Goal: Transaction & Acquisition: Purchase product/service

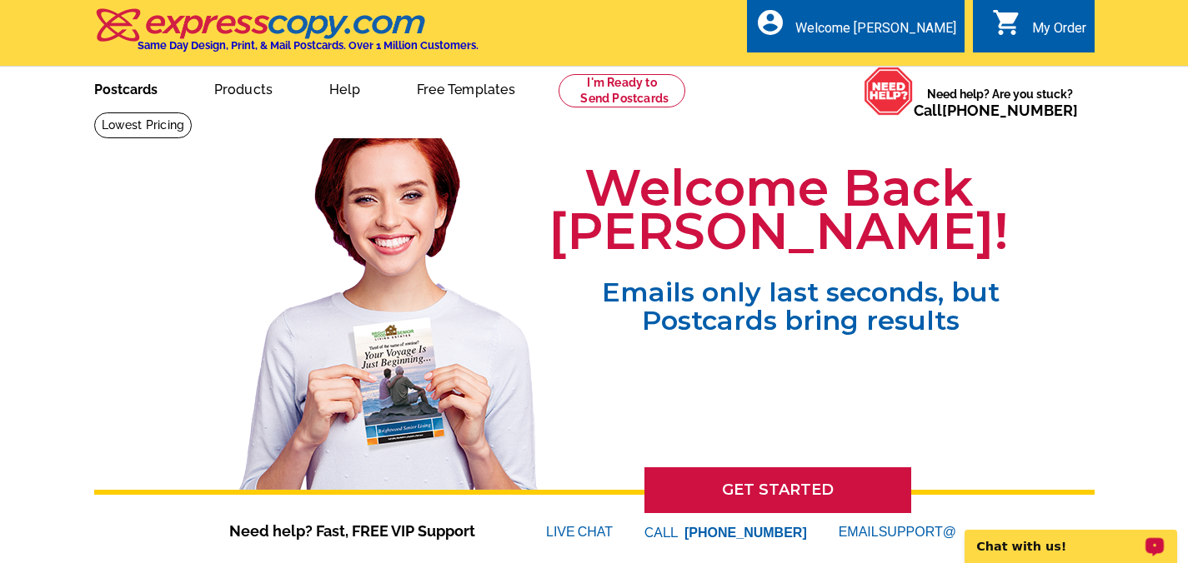
click at [124, 88] on link "Postcards" at bounding box center [126, 87] width 117 height 39
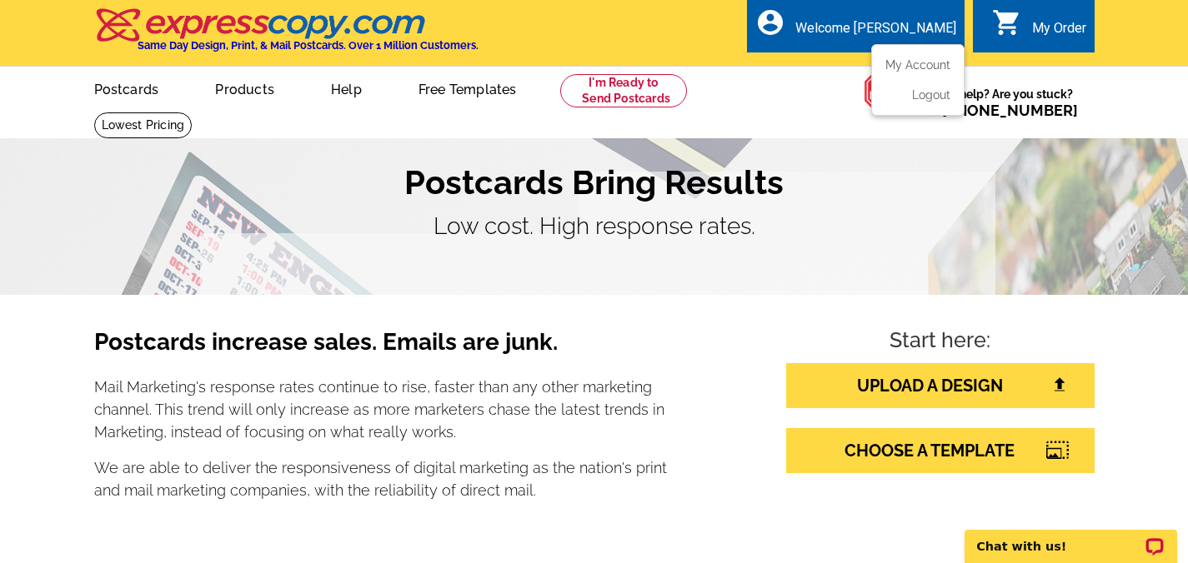
click at [905, 21] on div "Welcome [PERSON_NAME]" at bounding box center [875, 32] width 161 height 24
click at [929, 66] on link "My Account" at bounding box center [914, 64] width 72 height 15
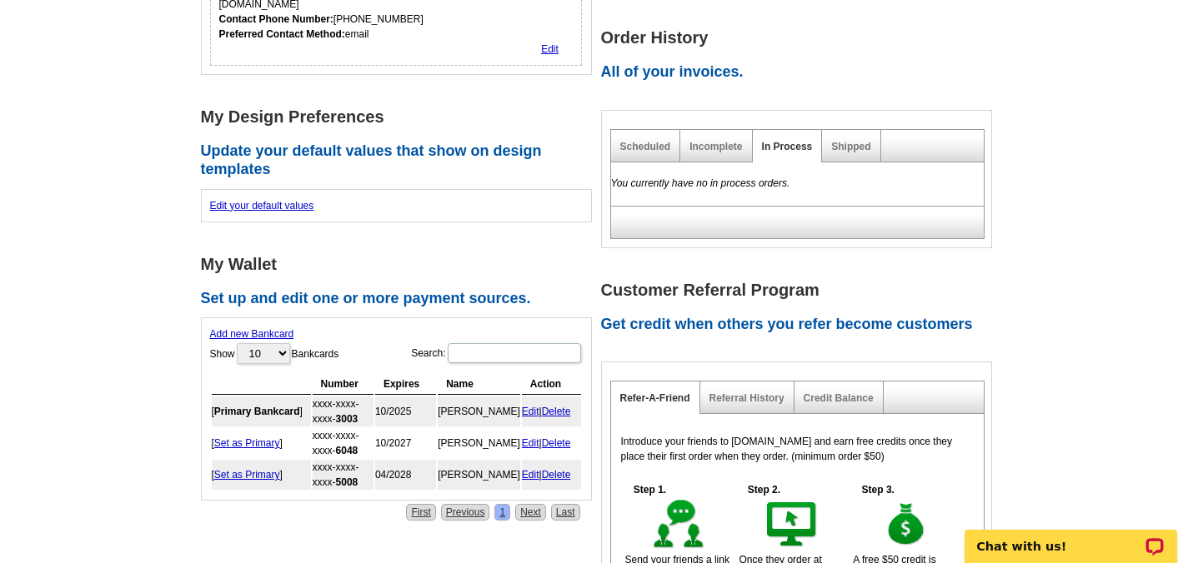
scroll to position [457, 0]
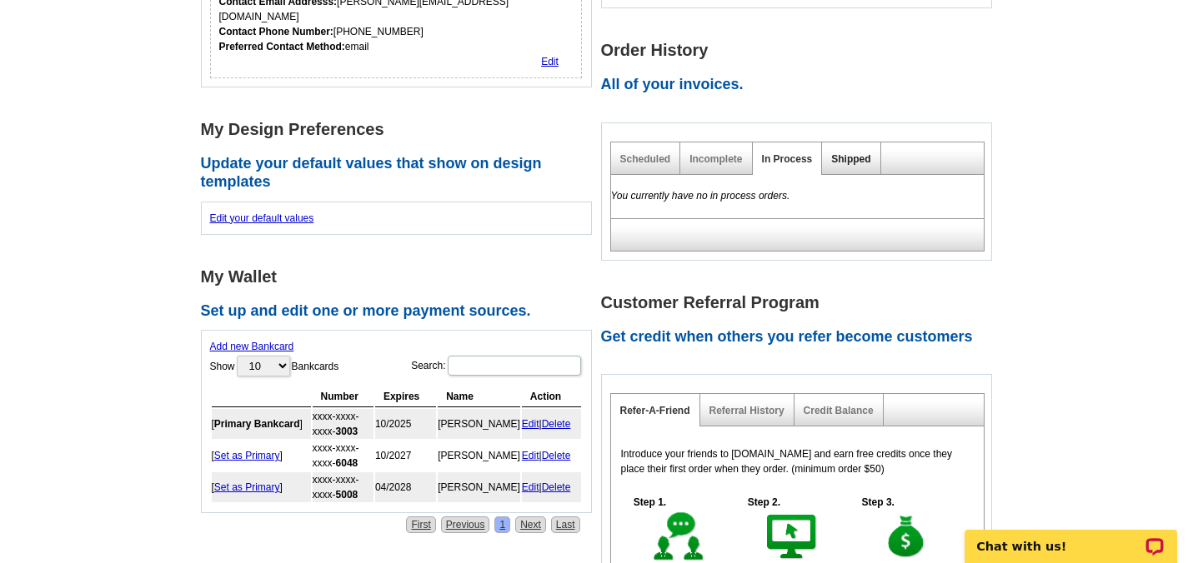
click at [856, 153] on link "Shipped" at bounding box center [850, 159] width 39 height 12
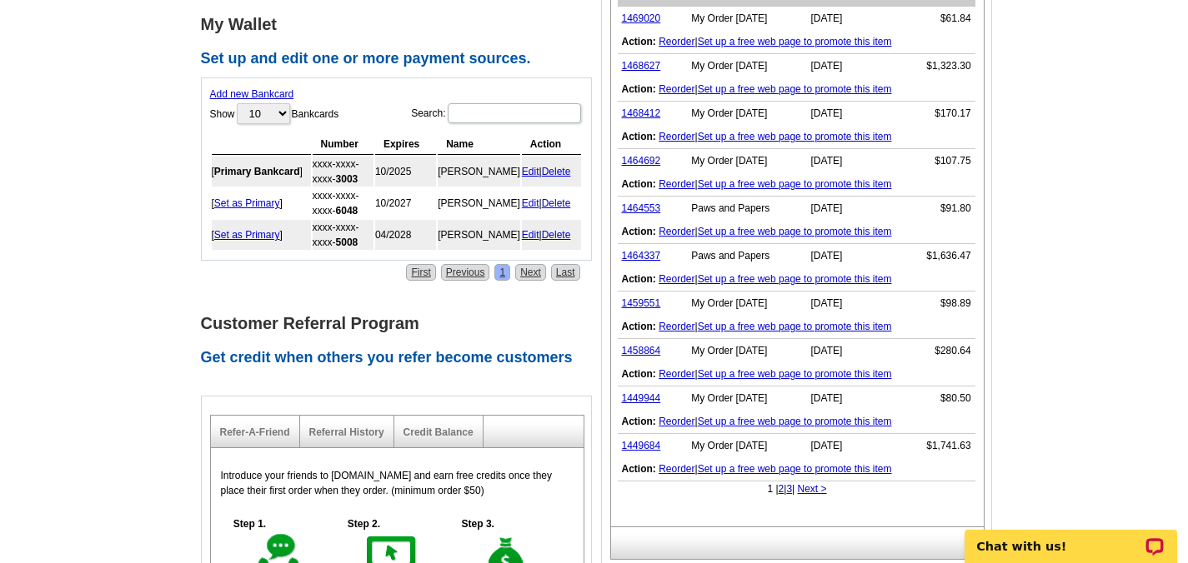
scroll to position [738, 0]
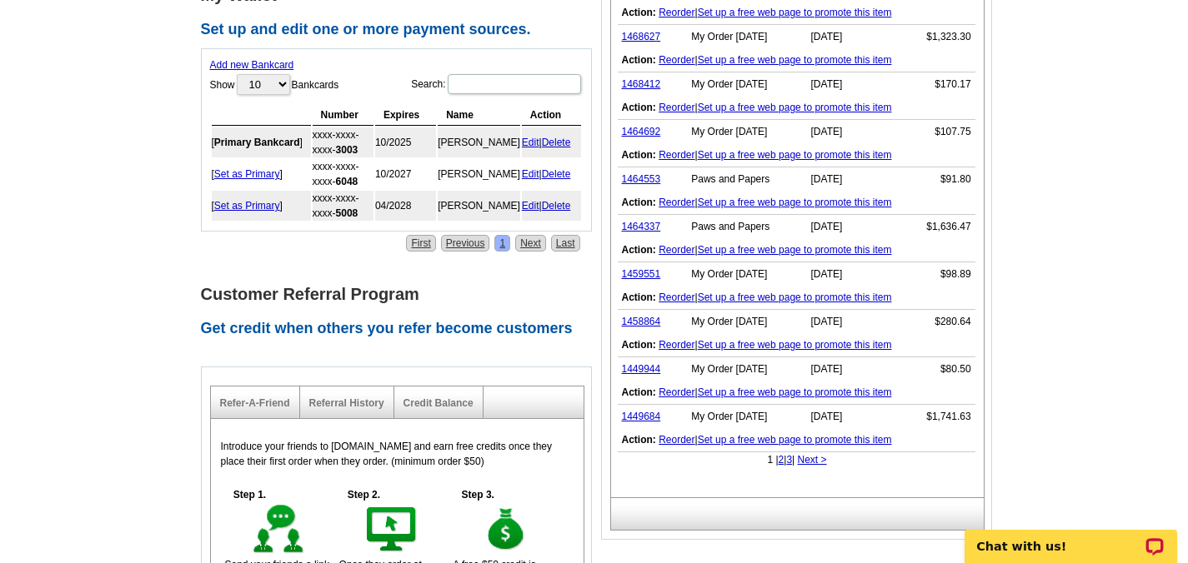
click at [811, 454] on link "Next >" at bounding box center [812, 460] width 29 height 12
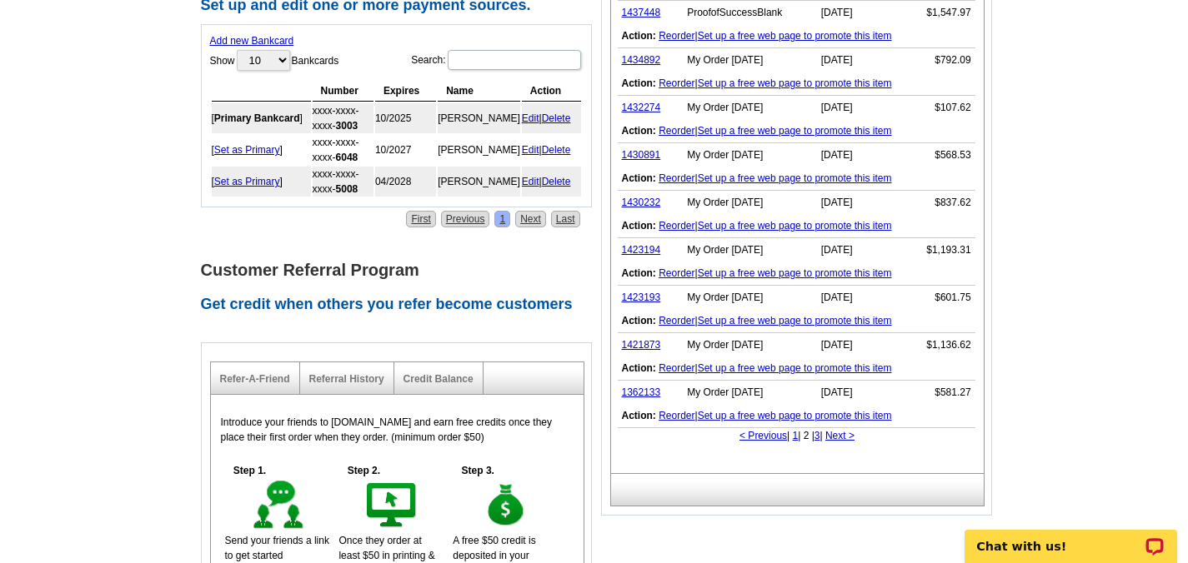
scroll to position [789, 0]
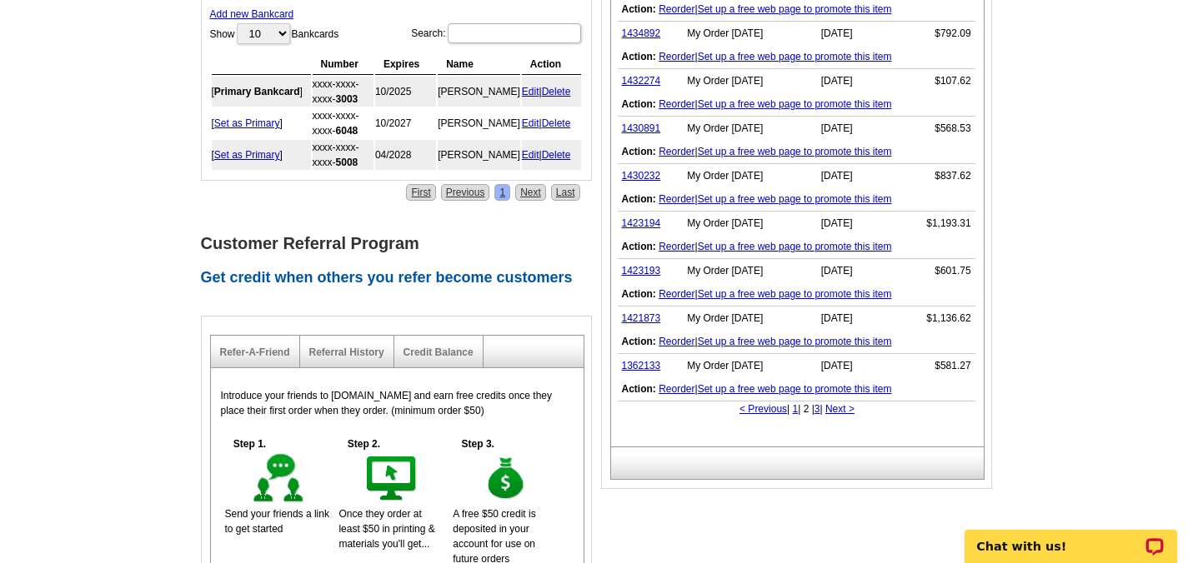
click at [836, 403] on link "Next >" at bounding box center [839, 409] width 29 height 12
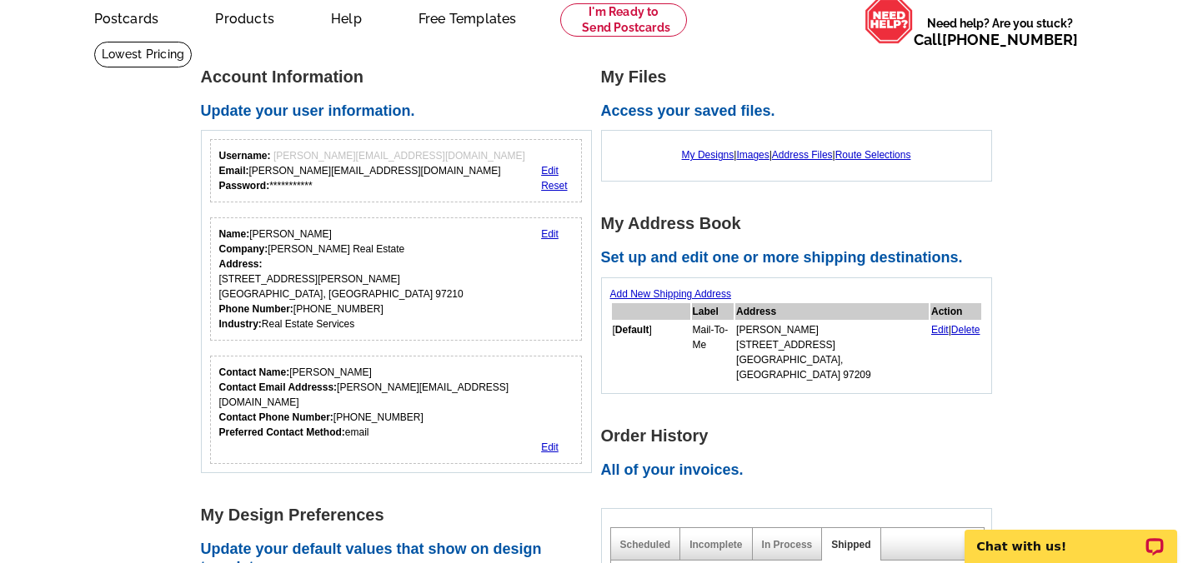
scroll to position [0, 0]
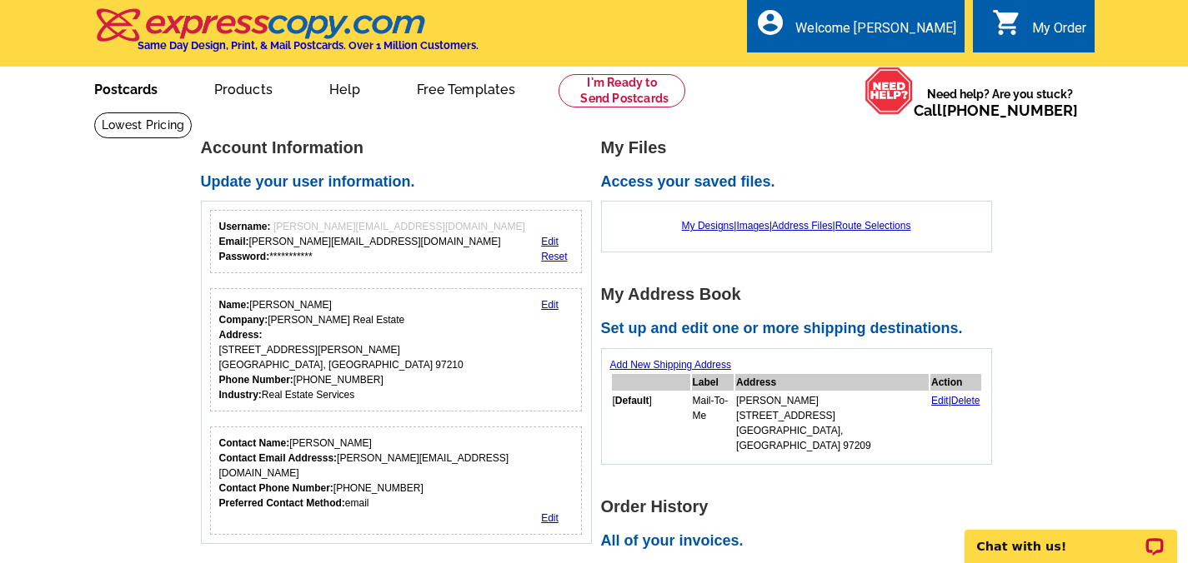
click at [129, 91] on link "Postcards" at bounding box center [126, 87] width 117 height 39
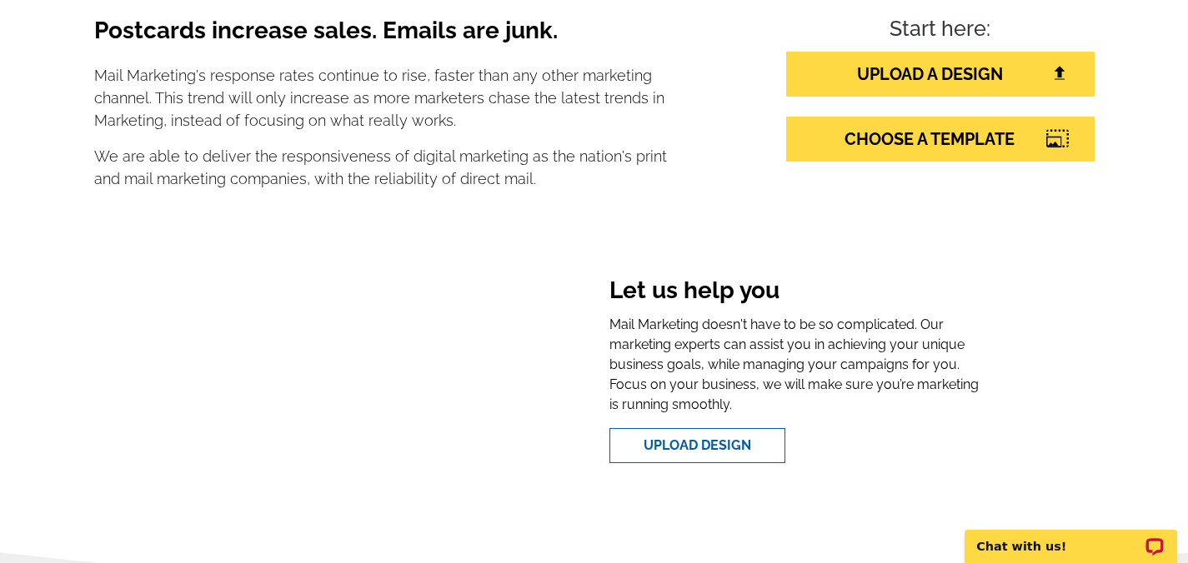
scroll to position [200, 0]
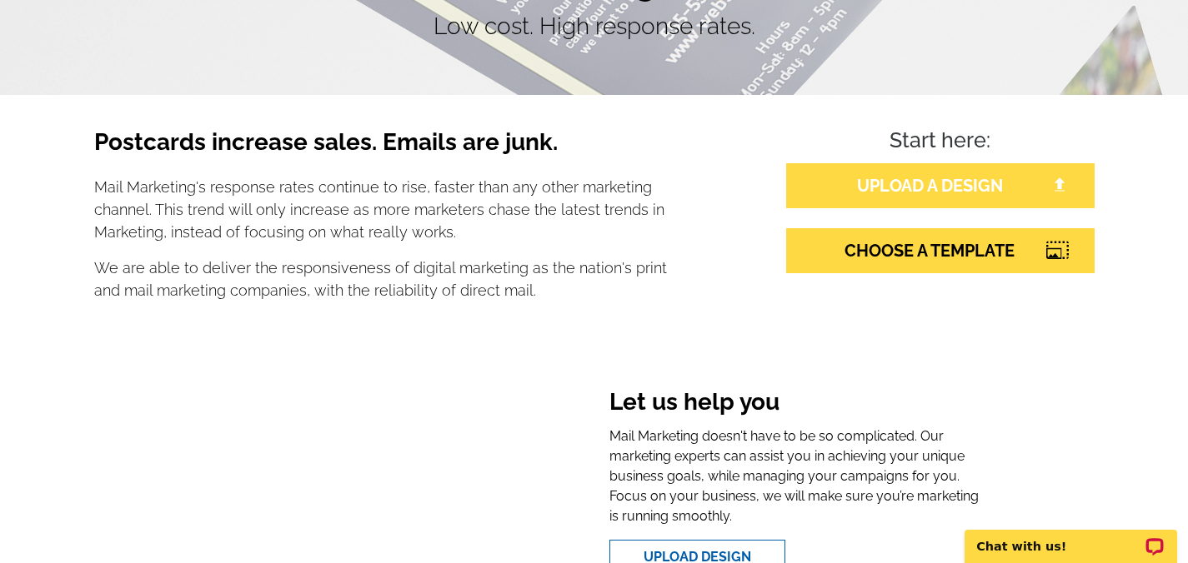
click at [963, 186] on link "UPLOAD A DESIGN" at bounding box center [940, 185] width 308 height 45
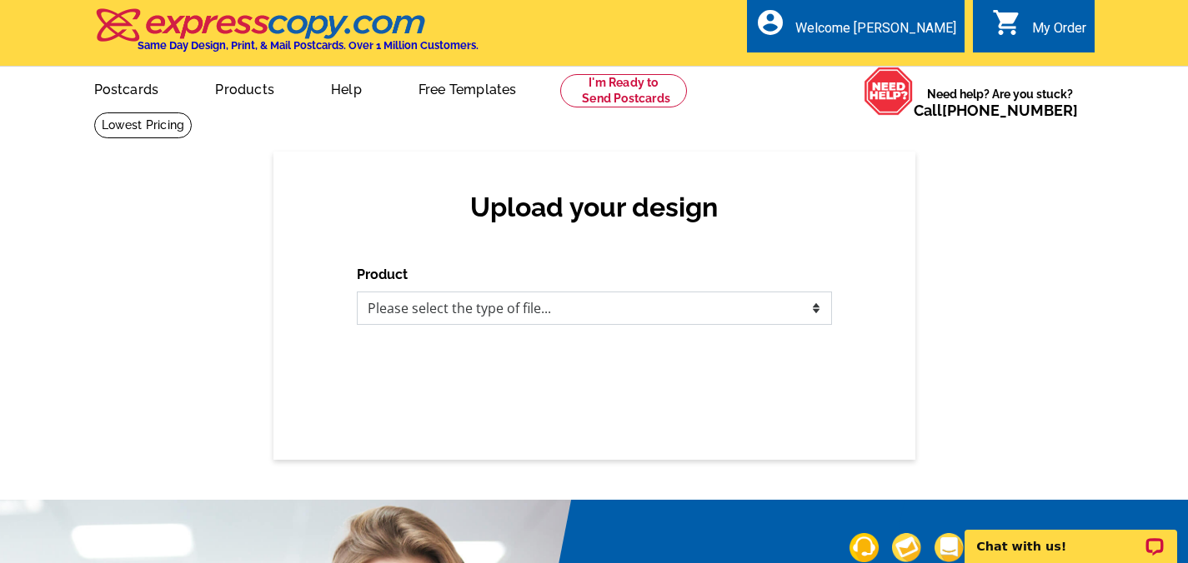
click at [608, 308] on select "Please select the type of file... Postcards Business Cards Letters and flyers G…" at bounding box center [594, 308] width 475 height 33
select select "1"
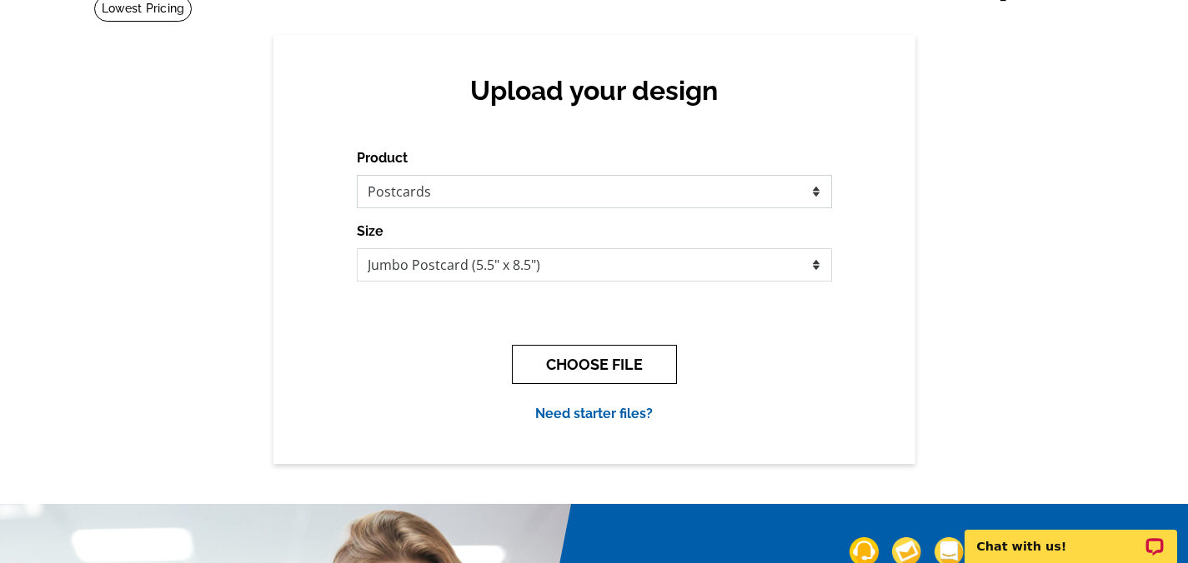
scroll to position [136, 0]
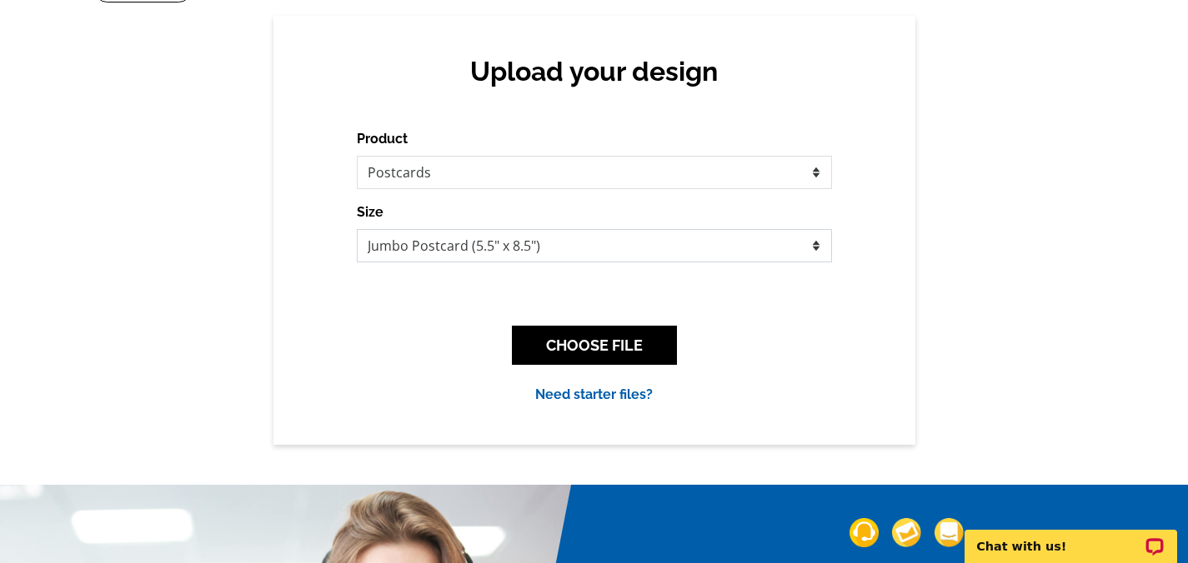
click at [569, 251] on select "Jumbo Postcard (5.5" x 8.5") Regular Postcard (4.25" x 5.6") Panoramic Postcard…" at bounding box center [594, 245] width 475 height 33
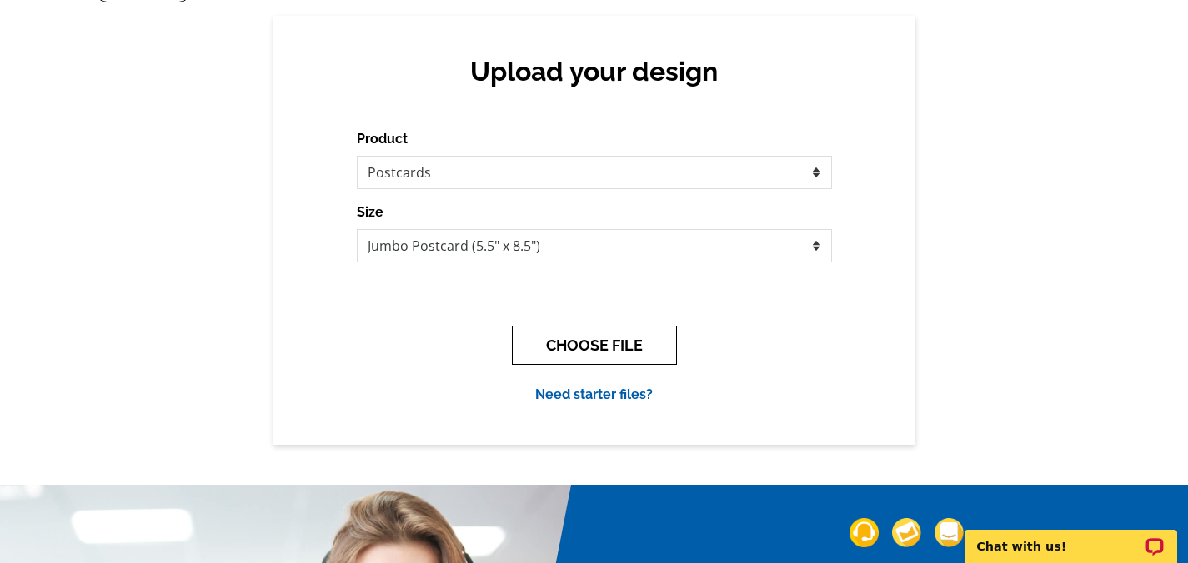
click at [604, 350] on button "CHOOSE FILE" at bounding box center [594, 345] width 165 height 39
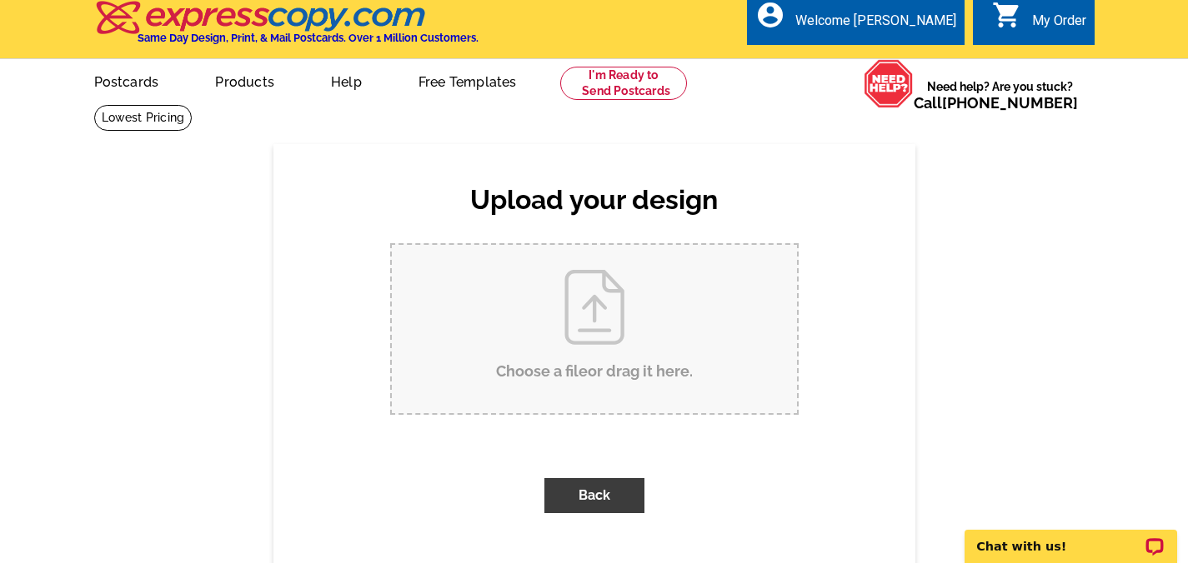
scroll to position [0, 0]
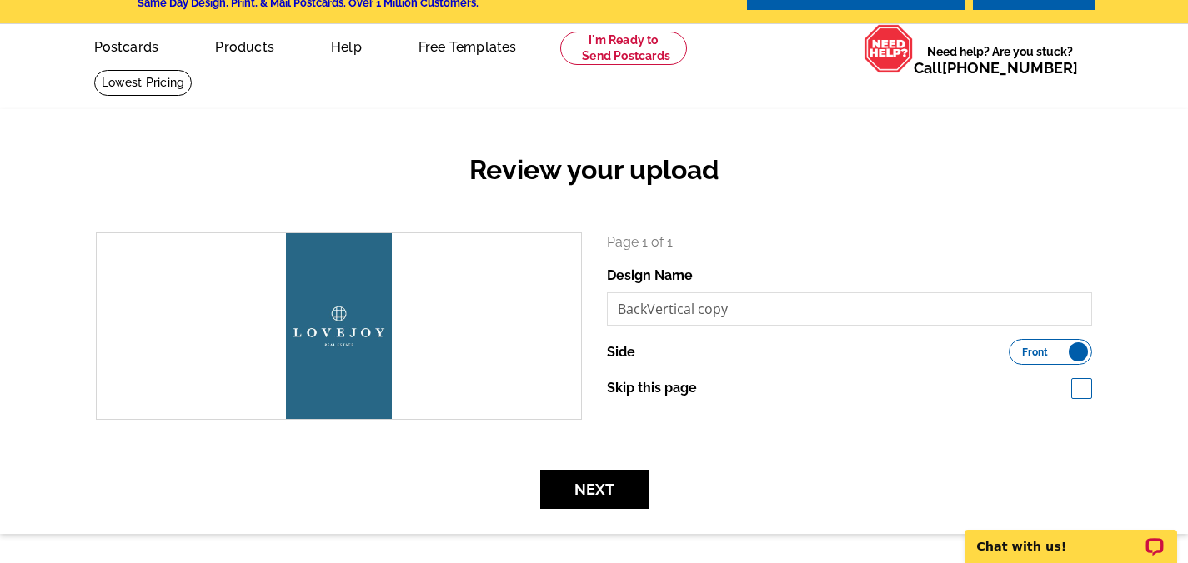
scroll to position [44, 0]
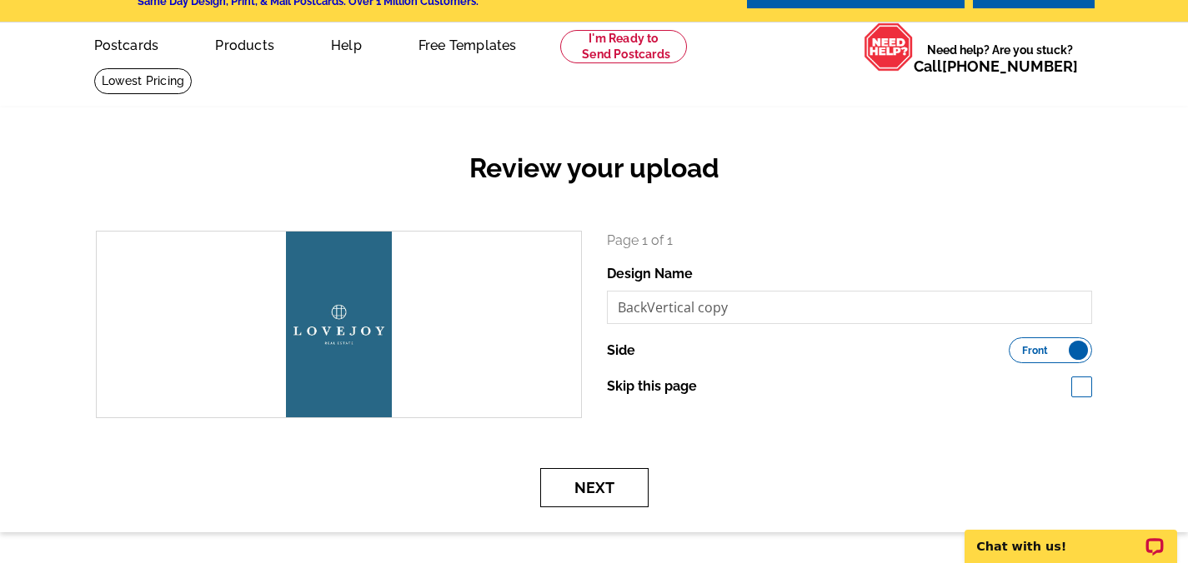
click at [584, 503] on button "Next" at bounding box center [594, 487] width 108 height 39
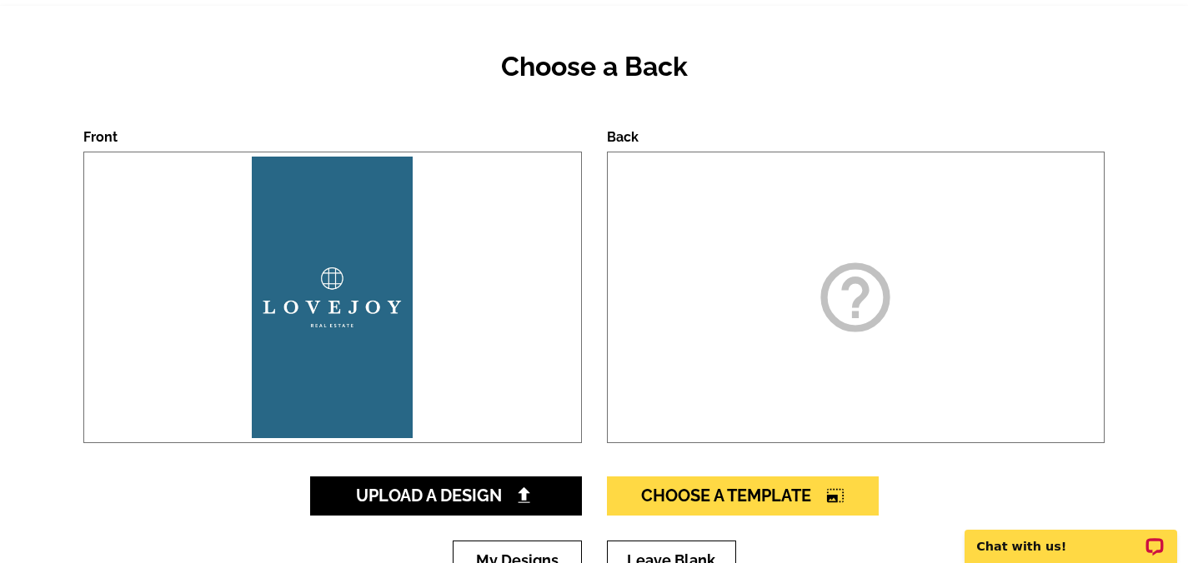
scroll to position [207, 0]
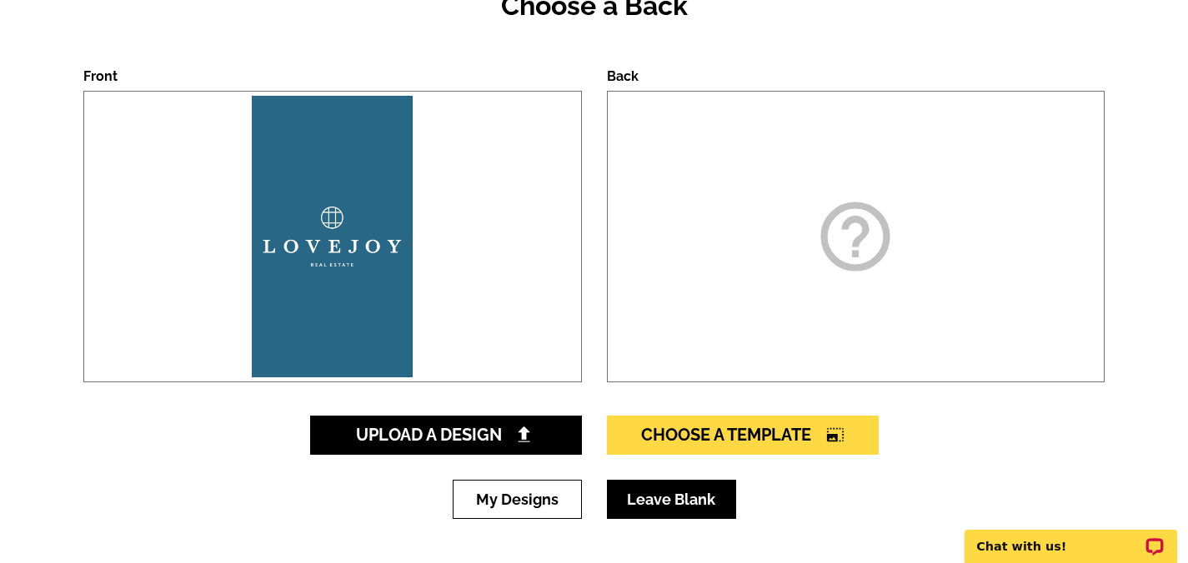
click at [726, 492] on link "Leave Blank" at bounding box center [671, 499] width 129 height 39
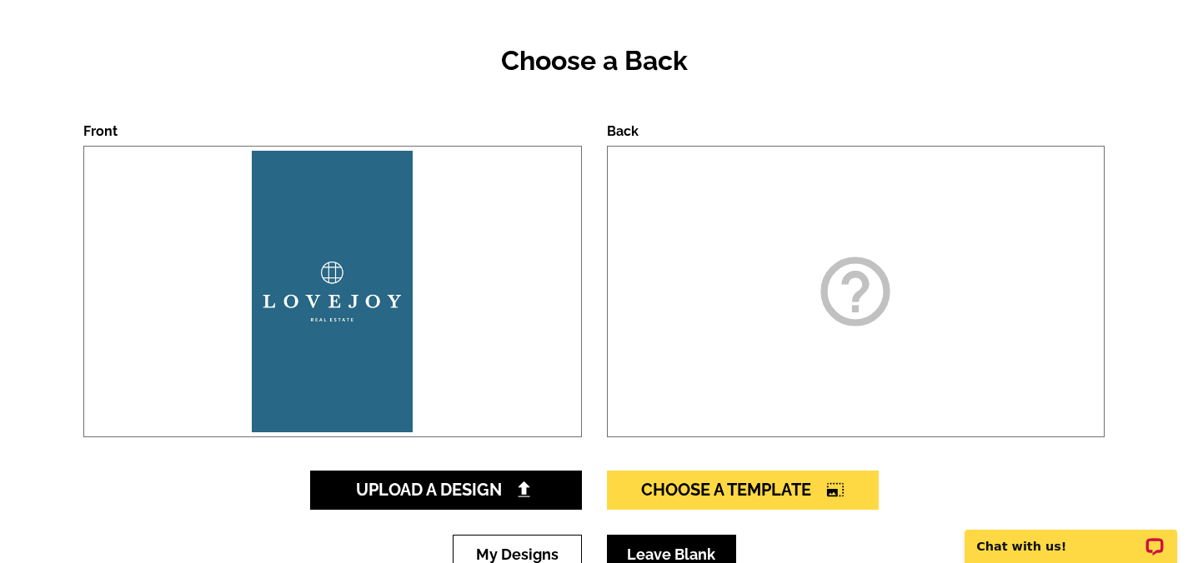
scroll to position [0, 0]
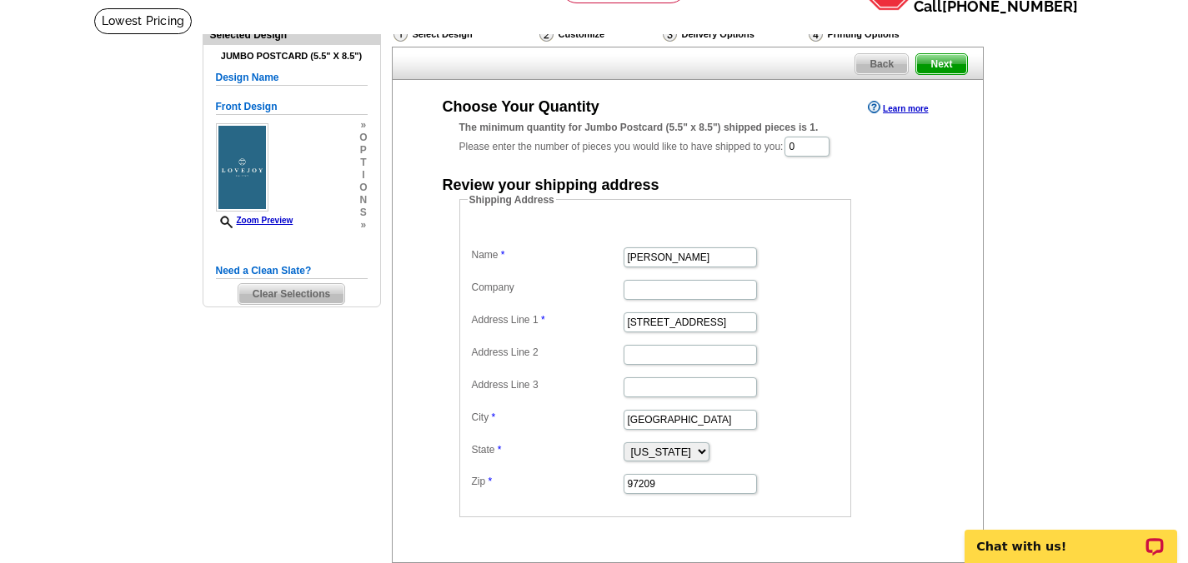
scroll to position [33, 0]
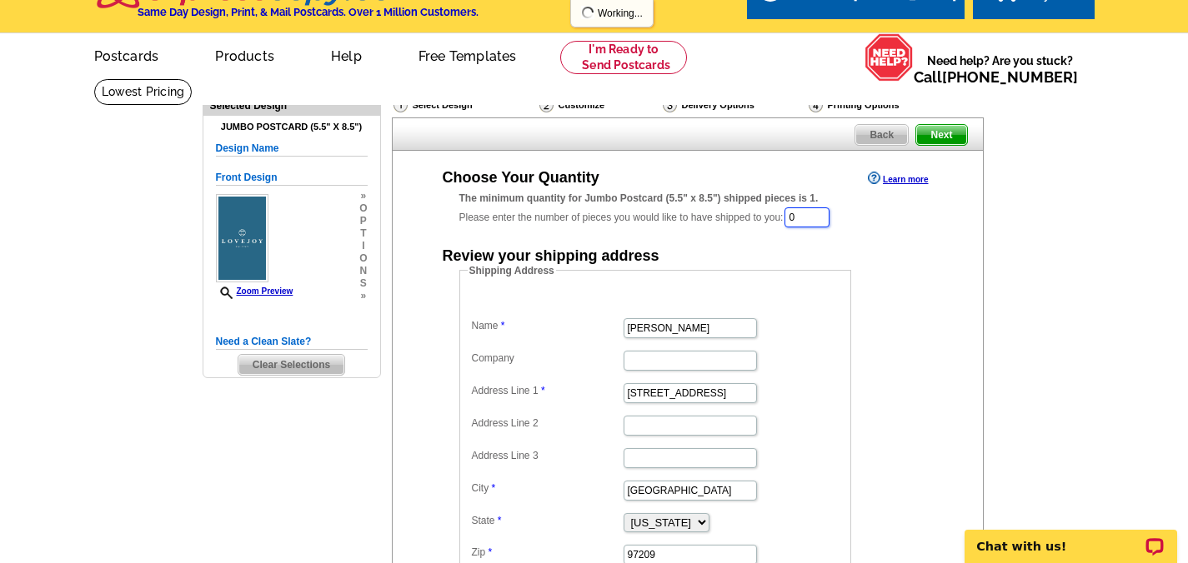
click at [810, 219] on input "0" at bounding box center [806, 218] width 45 height 20
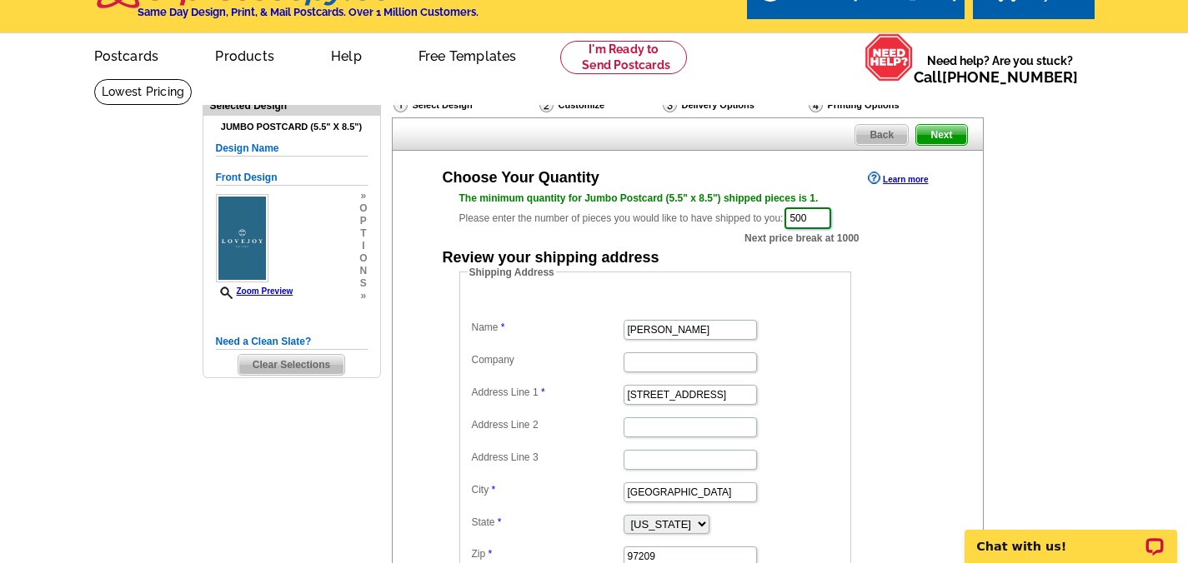
type input "500"
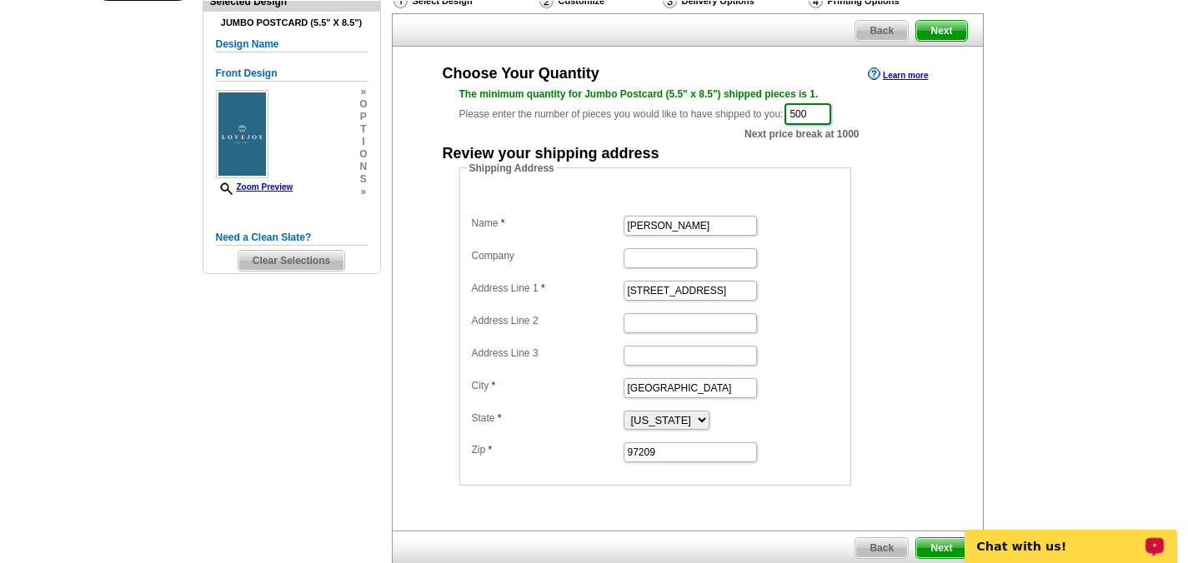
scroll to position [150, 0]
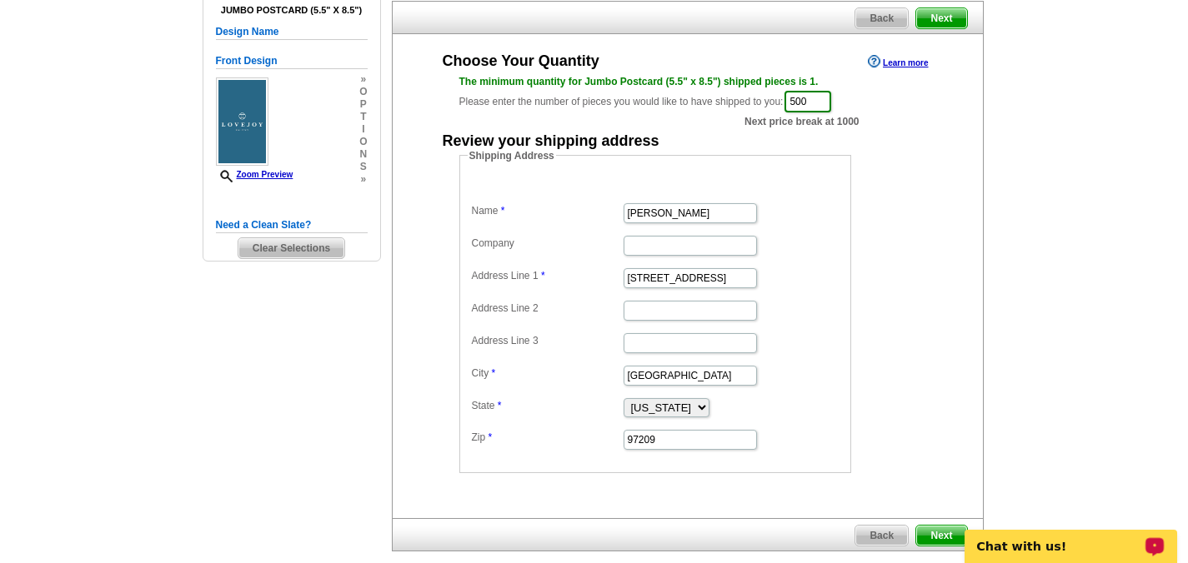
click at [920, 340] on div "Shipping Address Name Carla Chan Company Address Line 1 828 NW 19th Ave Address…" at bounding box center [687, 310] width 523 height 325
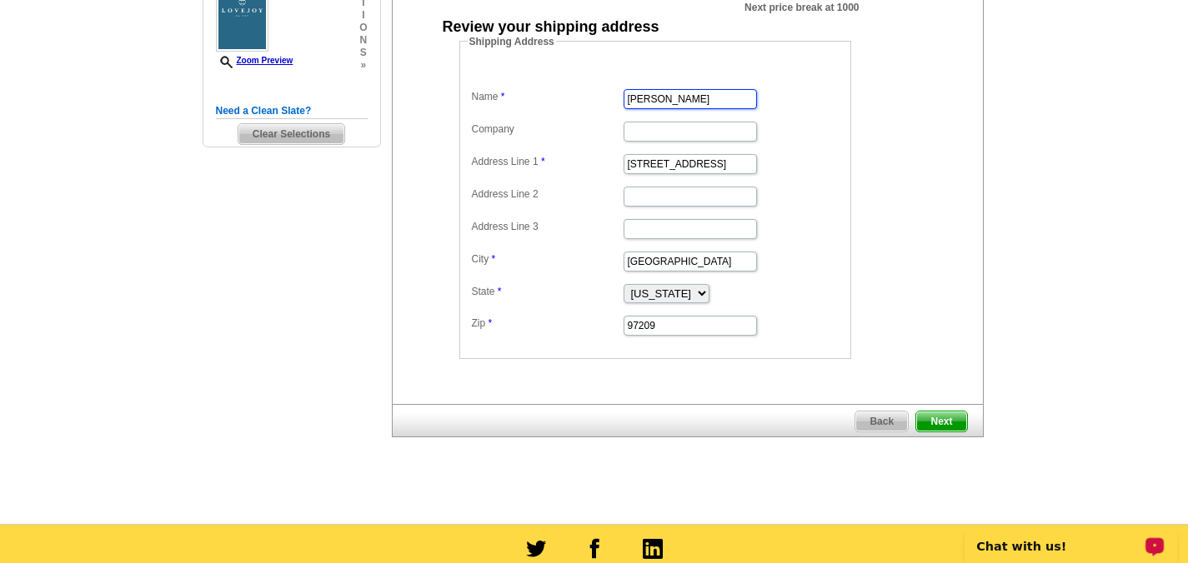
scroll to position [331, 0]
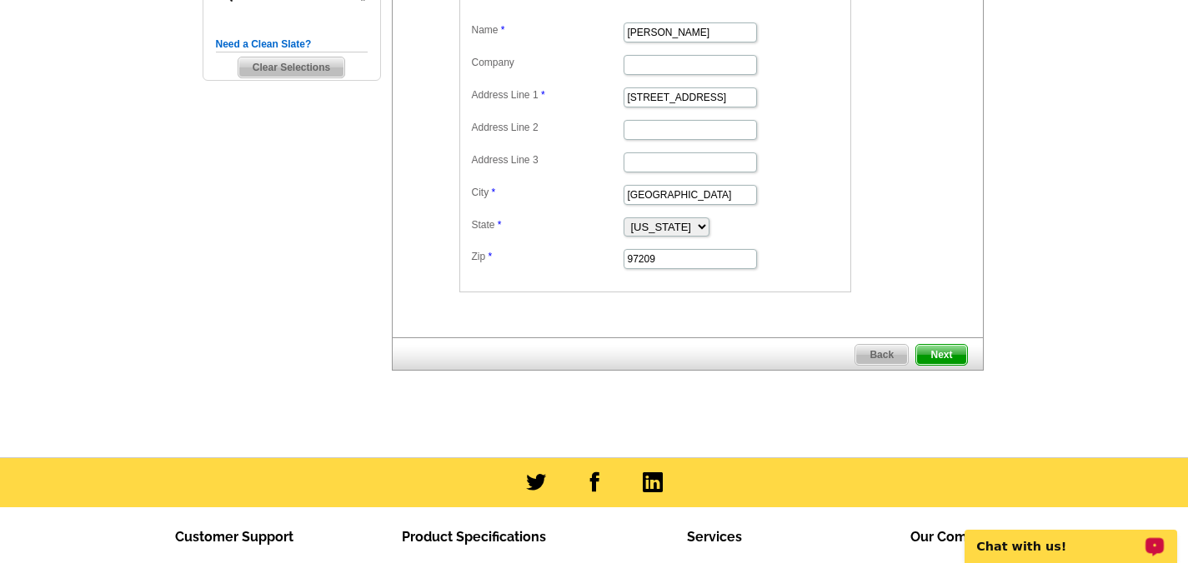
click at [941, 358] on span "Next" at bounding box center [941, 355] width 50 height 20
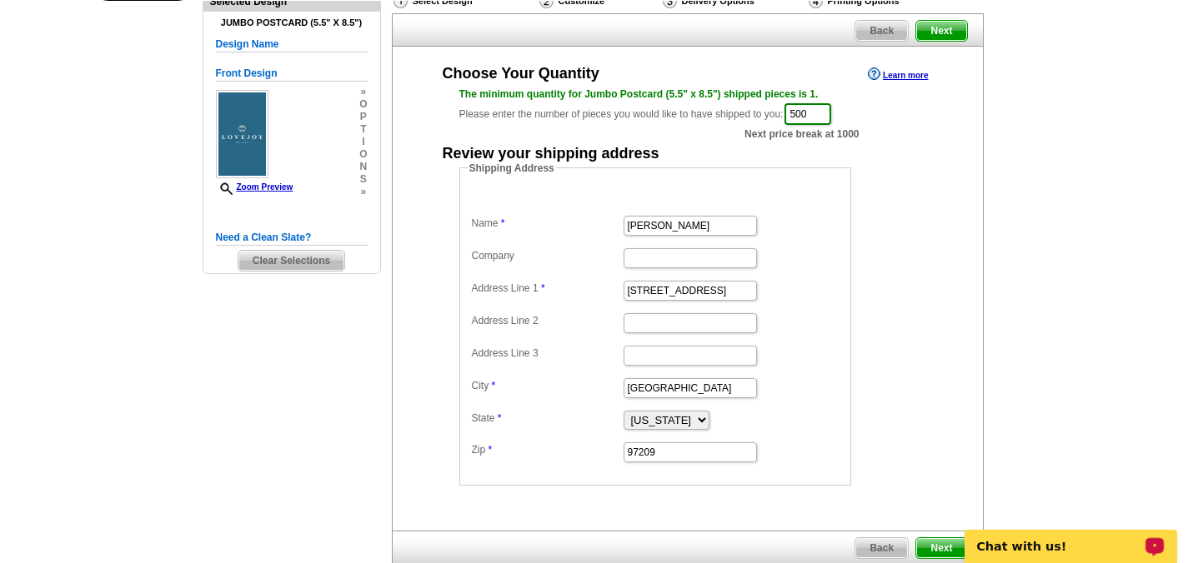
scroll to position [0, 0]
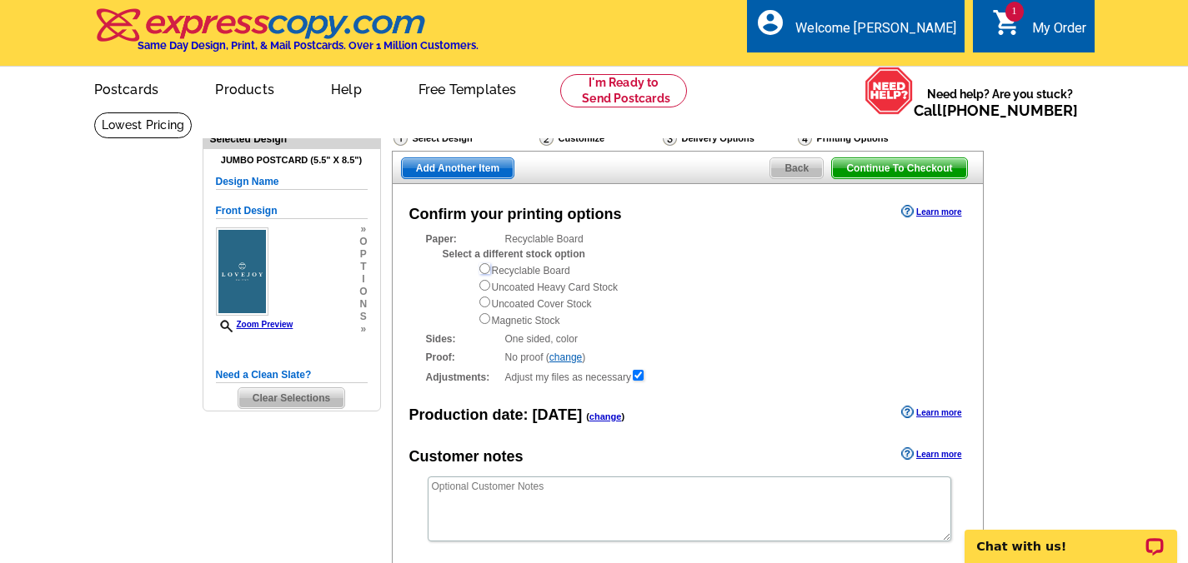
click at [479, 265] on input "radio" at bounding box center [484, 268] width 11 height 11
radio input "true"
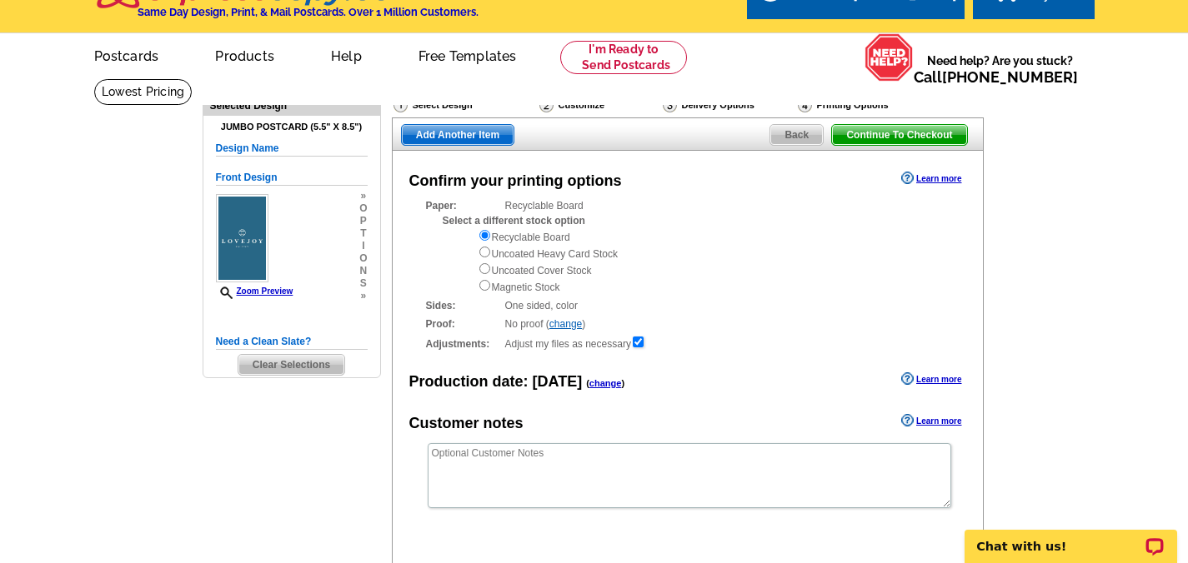
click at [901, 135] on span "Continue To Checkout" at bounding box center [899, 135] width 134 height 20
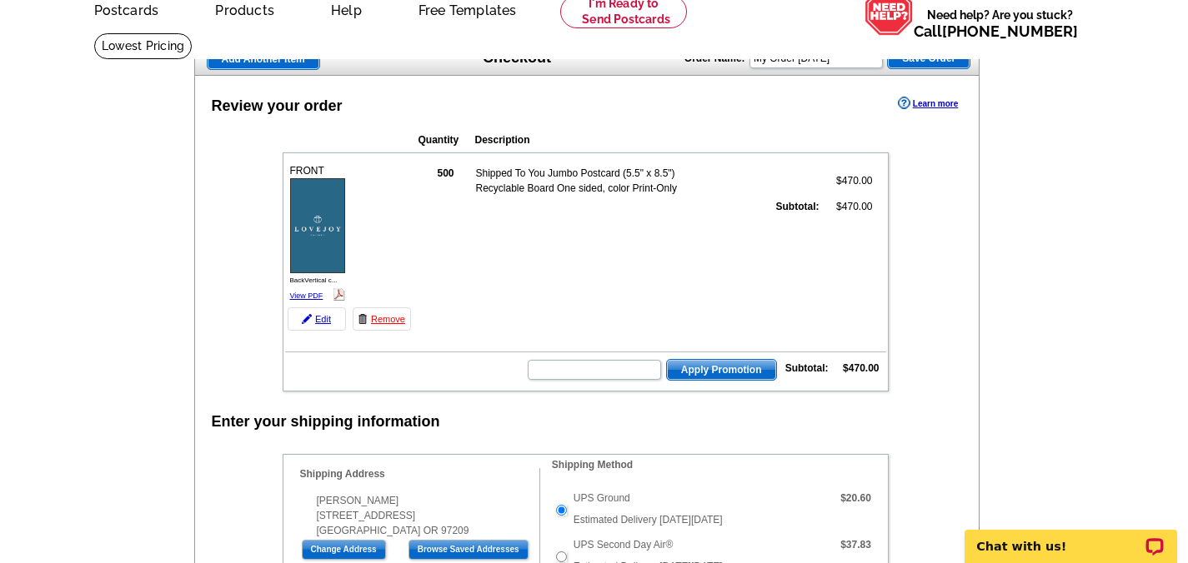
scroll to position [81, 0]
